Goal: Task Accomplishment & Management: Complete application form

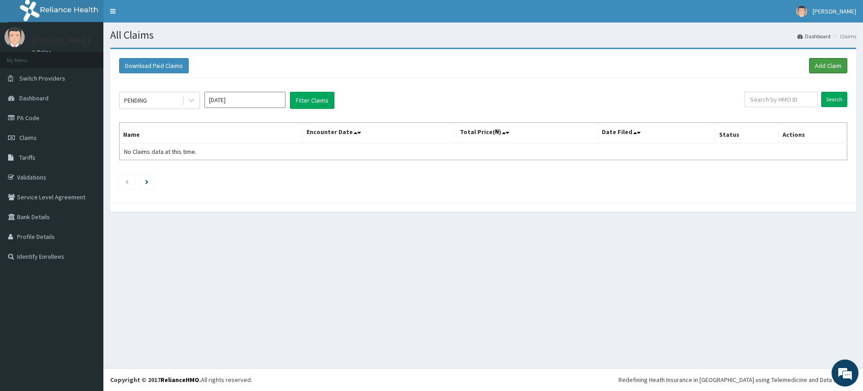
click at [833, 64] on link "Add Claim" at bounding box center [828, 65] width 38 height 15
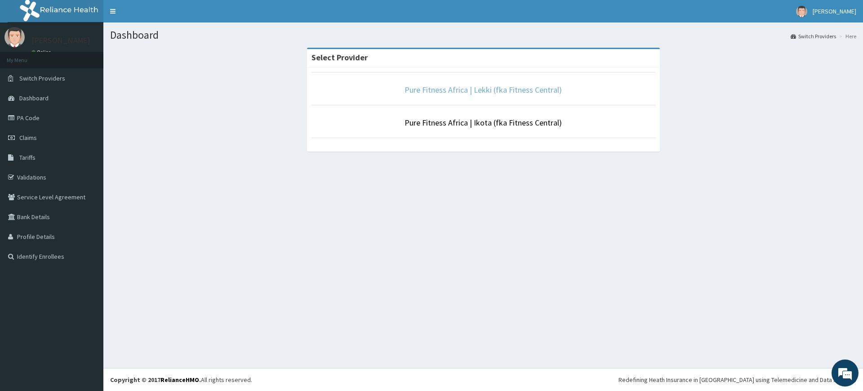
click at [477, 93] on link "Pure Fitness Africa | Lekki (fka Fitness Central)" at bounding box center [483, 90] width 157 height 10
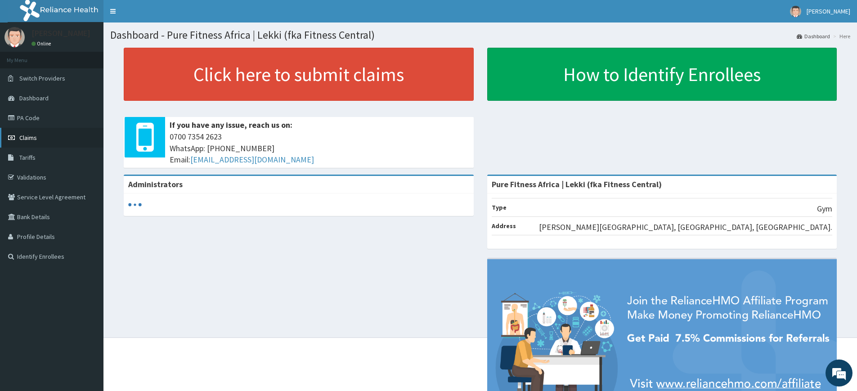
click at [22, 136] on span "Claims" at bounding box center [28, 138] width 18 height 8
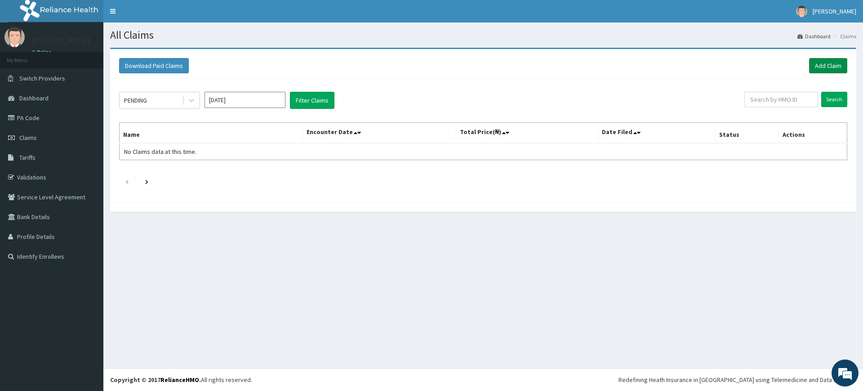
click at [842, 67] on link "Add Claim" at bounding box center [828, 65] width 38 height 15
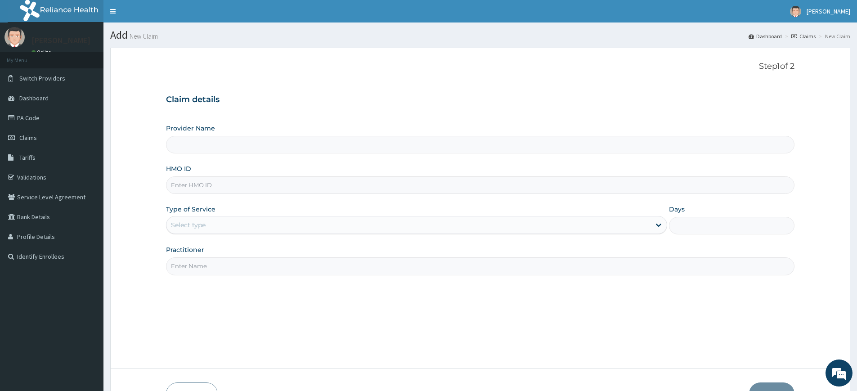
type input "Pure Fitness Africa | Lekki (fka Fitness Central)"
type input "1"
click at [422, 266] on input "Practitioner" at bounding box center [480, 266] width 628 height 18
type input "pure fitness africa"
click at [315, 186] on input "HMO ID" at bounding box center [480, 185] width 628 height 18
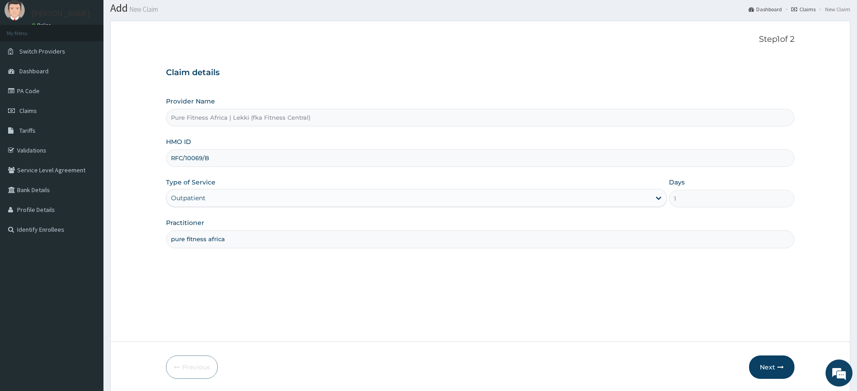
scroll to position [58, 0]
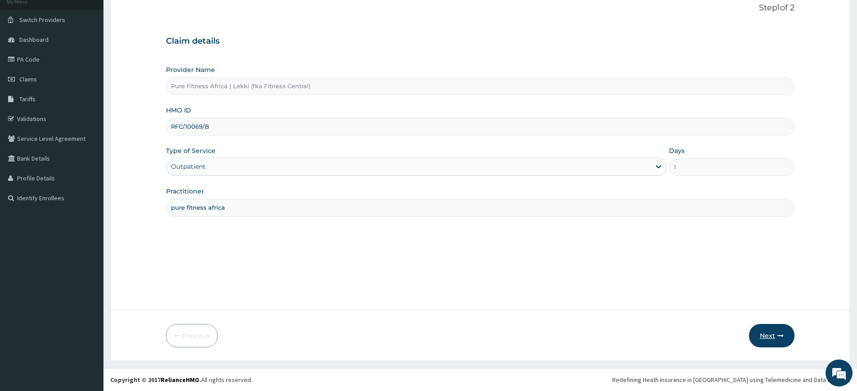
type input "RFC/10069/B"
click at [777, 338] on icon "button" at bounding box center [780, 335] width 6 height 6
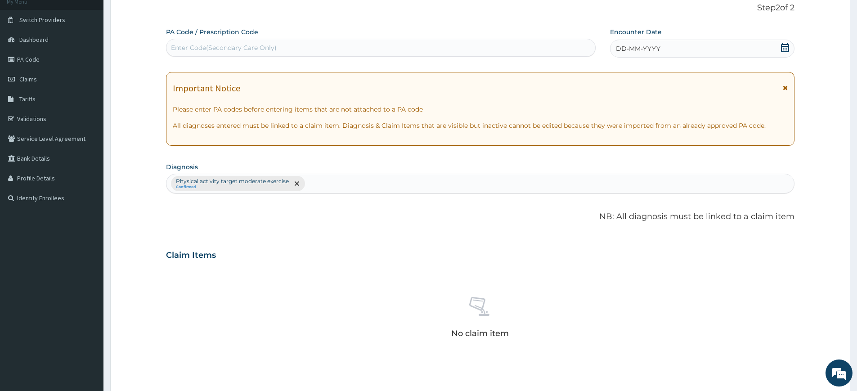
click at [666, 48] on div "DD-MM-YYYY" at bounding box center [702, 49] width 184 height 18
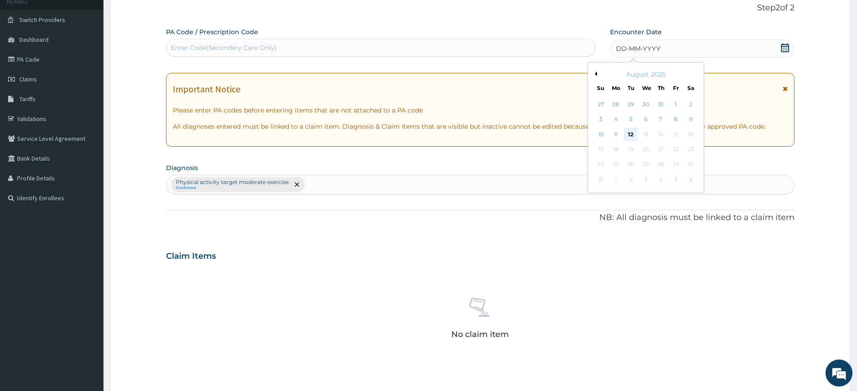
click at [631, 132] on div "12" at bounding box center [630, 134] width 13 height 13
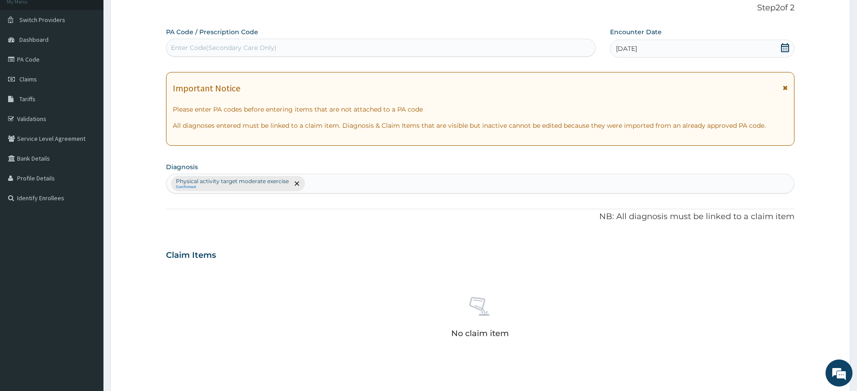
click at [387, 49] on div "Enter Code(Secondary Care Only)" at bounding box center [380, 47] width 429 height 14
type input "PA/4C5576"
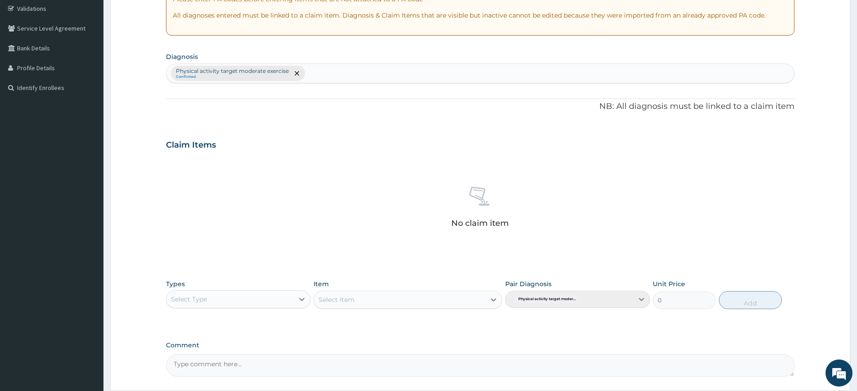
scroll to position [249, 0]
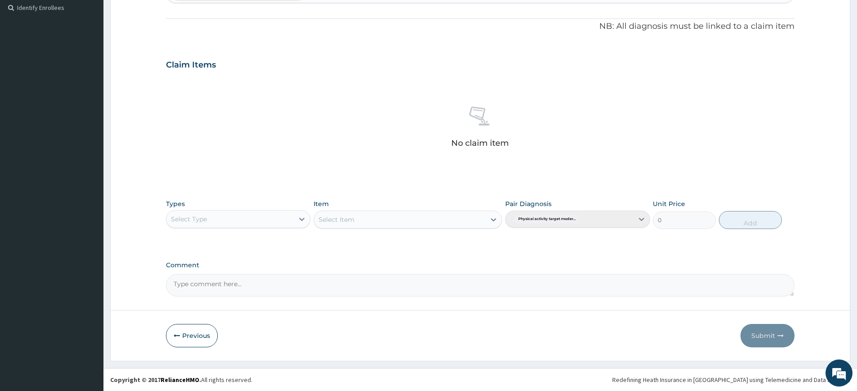
click at [206, 220] on div "Select Type" at bounding box center [189, 218] width 36 height 9
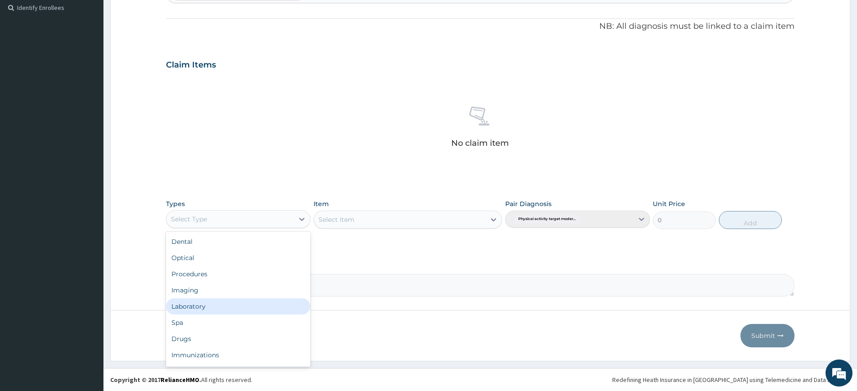
scroll to position [31, 0]
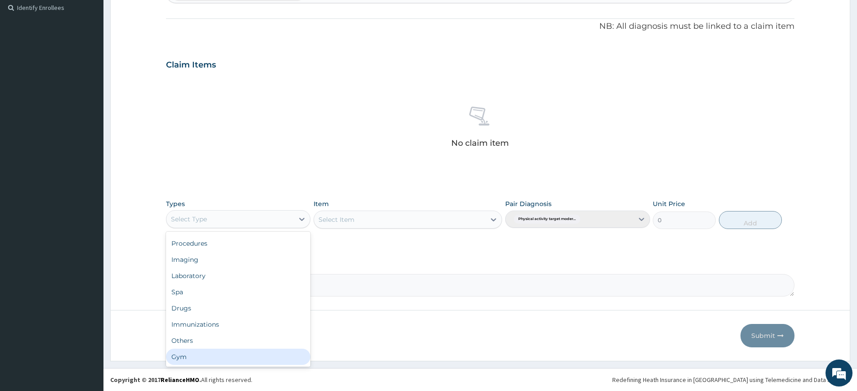
click at [215, 360] on div "Gym" at bounding box center [238, 356] width 144 height 16
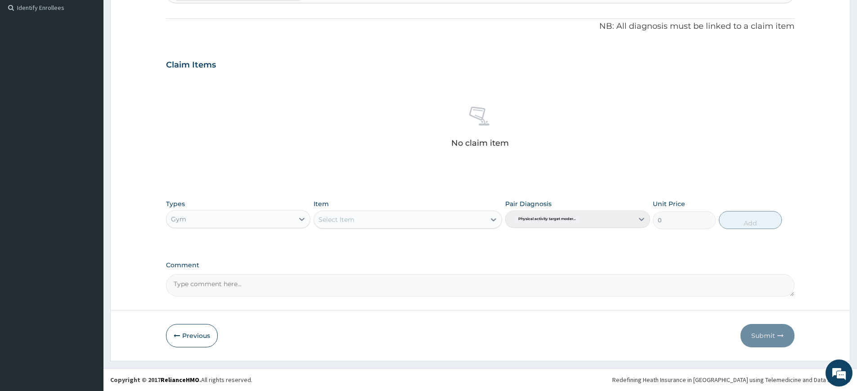
click at [483, 216] on div "Select Item" at bounding box center [399, 219] width 171 height 14
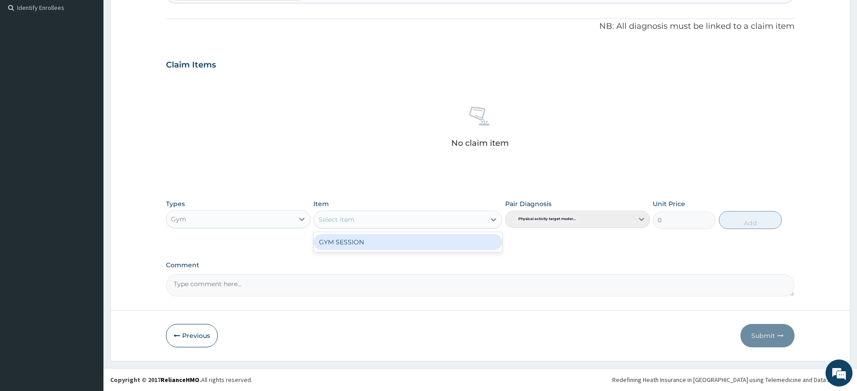
click at [475, 241] on div "GYM SESSION" at bounding box center [407, 242] width 188 height 16
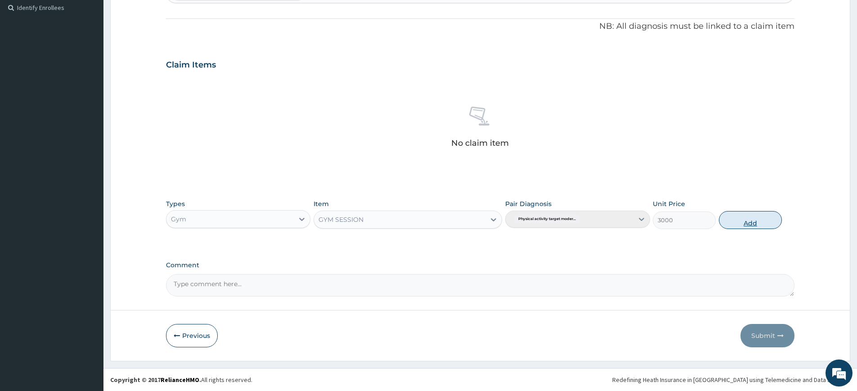
click at [774, 215] on button "Add" at bounding box center [750, 220] width 63 height 18
type input "0"
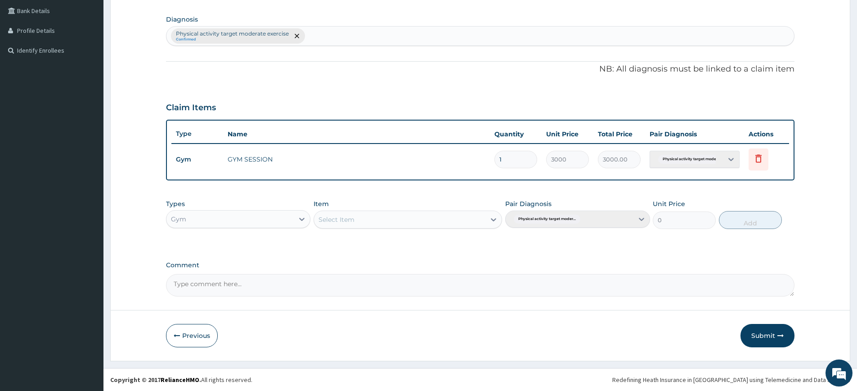
scroll to position [206, 0]
drag, startPoint x: 775, startPoint y: 337, endPoint x: 769, endPoint y: 327, distance: 11.1
click at [775, 337] on button "Submit" at bounding box center [767, 335] width 54 height 23
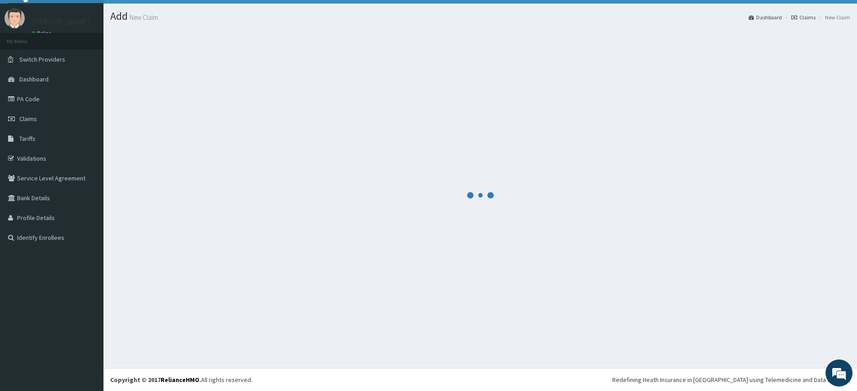
scroll to position [19, 0]
